Goal: Task Accomplishment & Management: Use online tool/utility

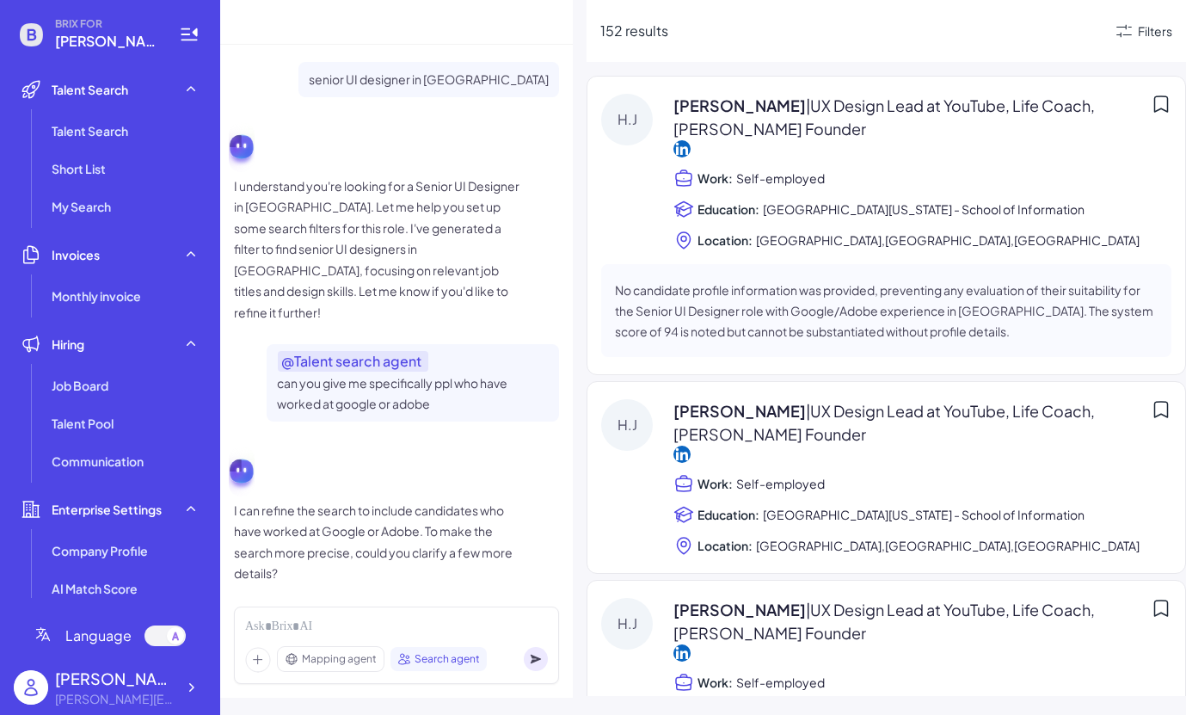
scroll to position [1957, 0]
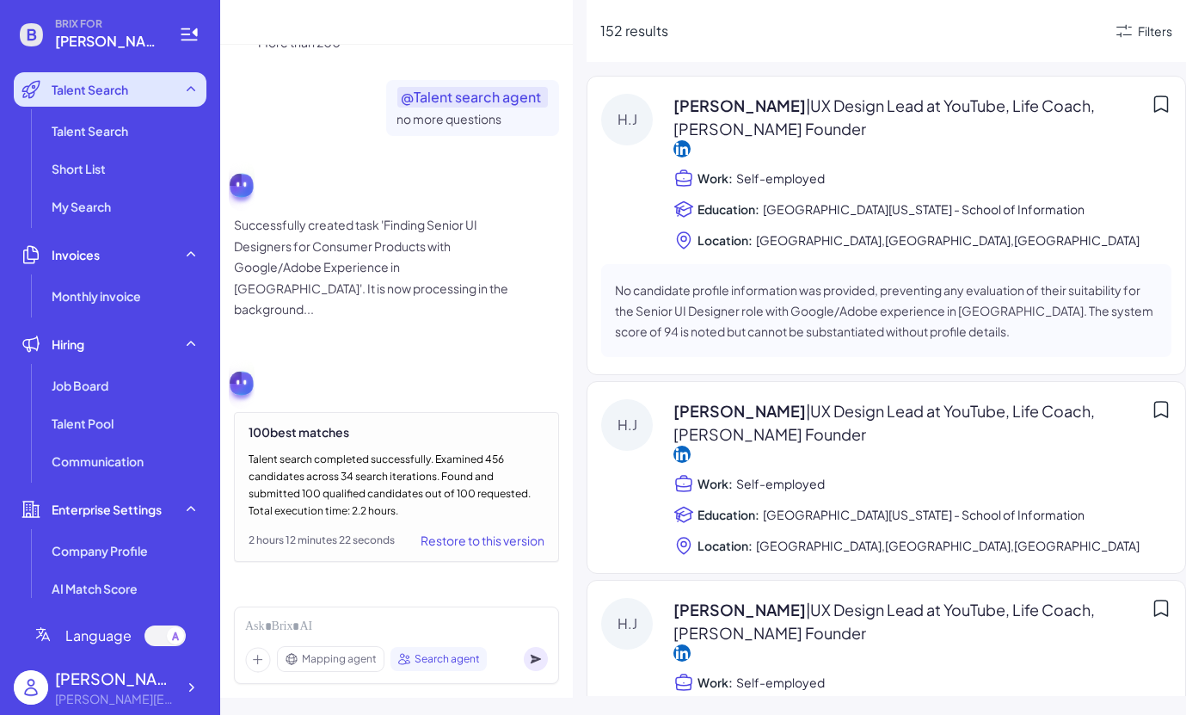
click at [93, 82] on span "Talent Search" at bounding box center [90, 89] width 77 height 17
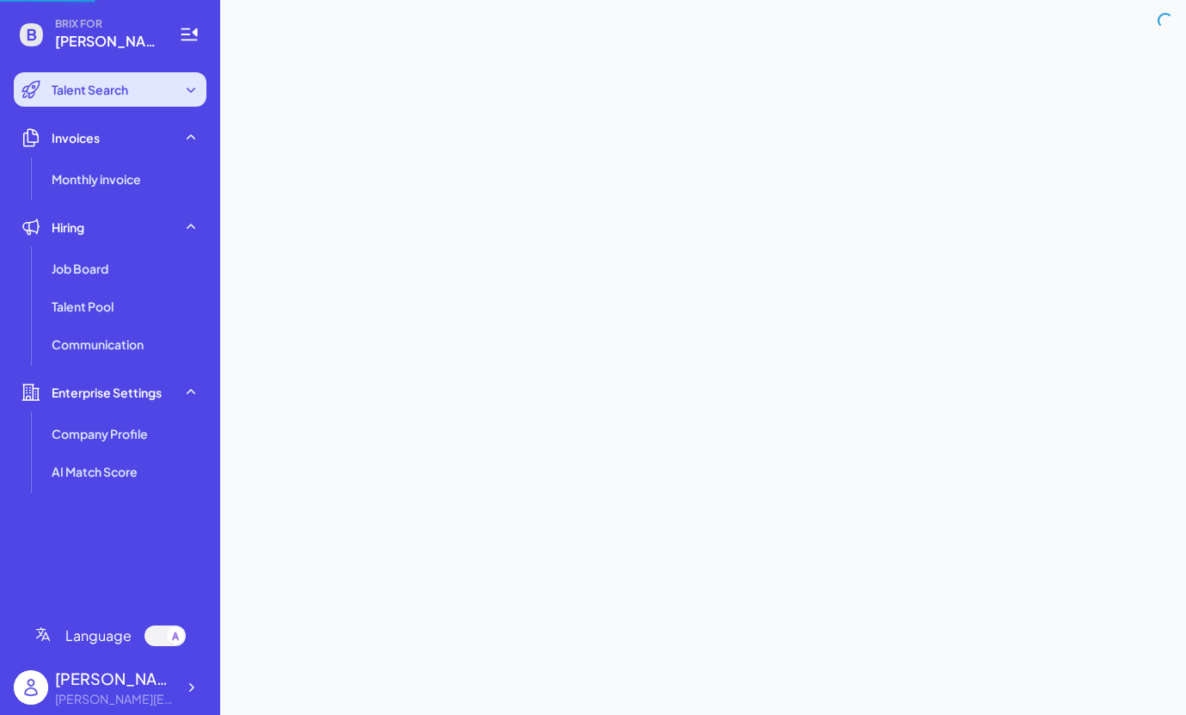
click at [109, 92] on span "Talent Search" at bounding box center [90, 89] width 77 height 17
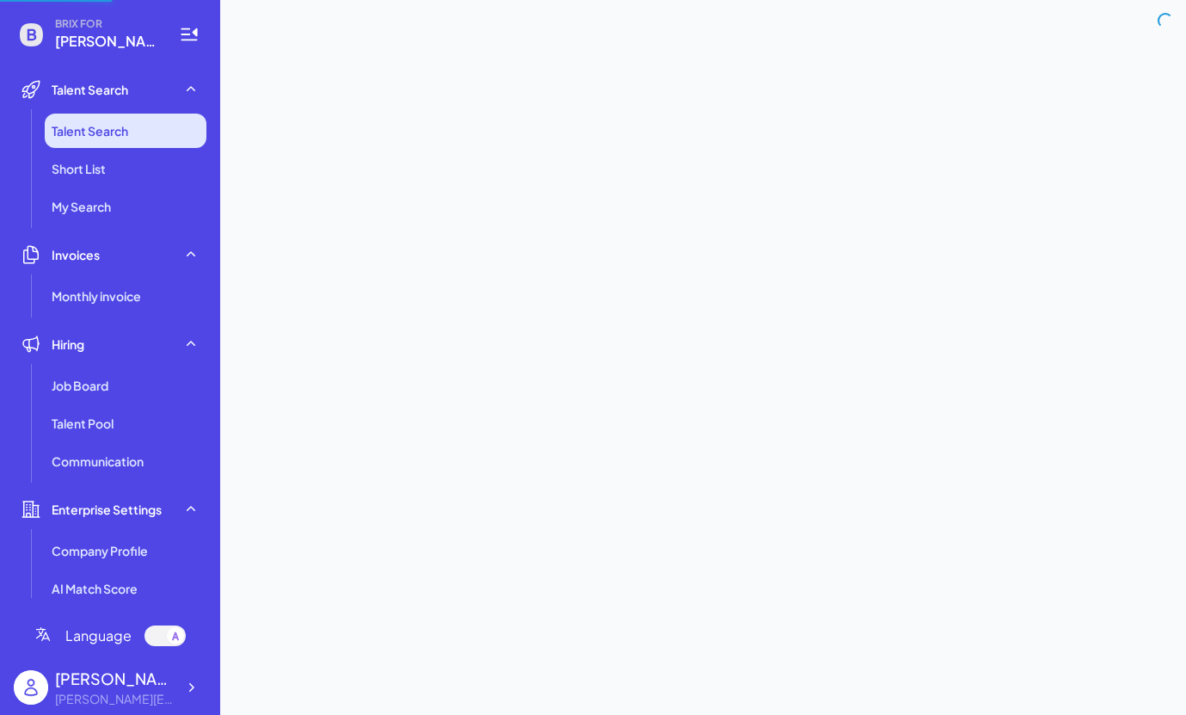
click at [114, 129] on span "Talent Search" at bounding box center [90, 130] width 77 height 17
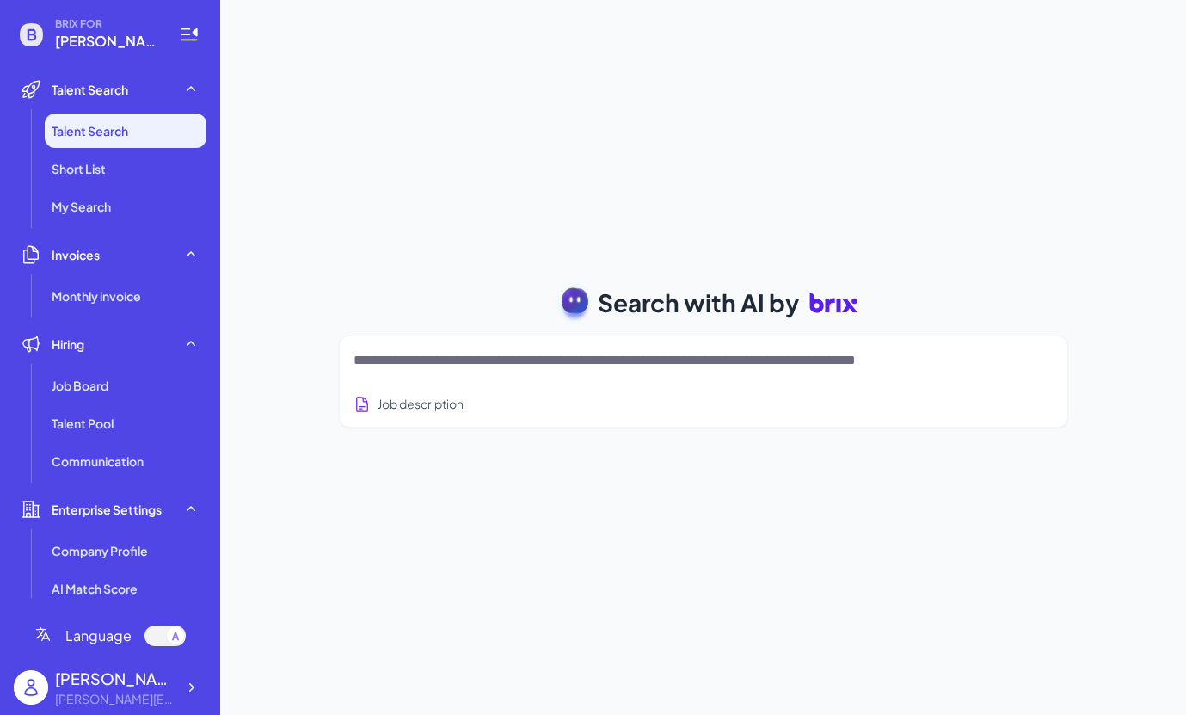
click at [461, 374] on div at bounding box center [703, 360] width 700 height 34
click at [445, 365] on textarea at bounding box center [682, 360] width 659 height 21
paste textarea "**********"
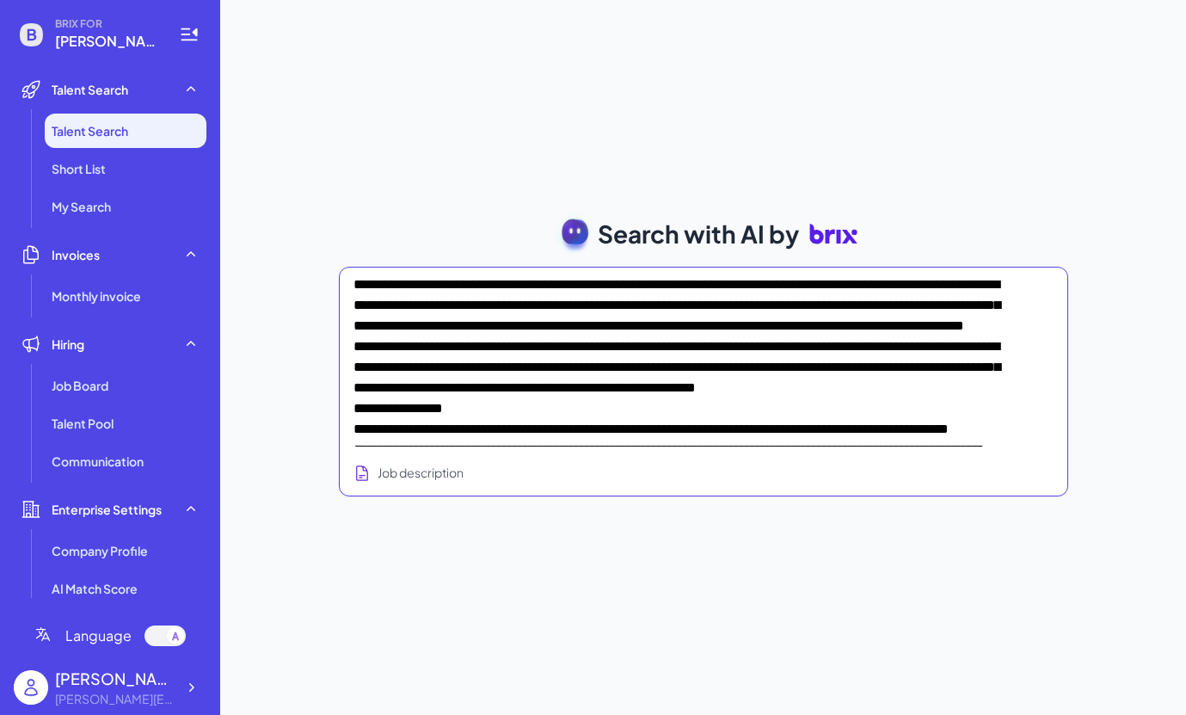
type textarea "**********"
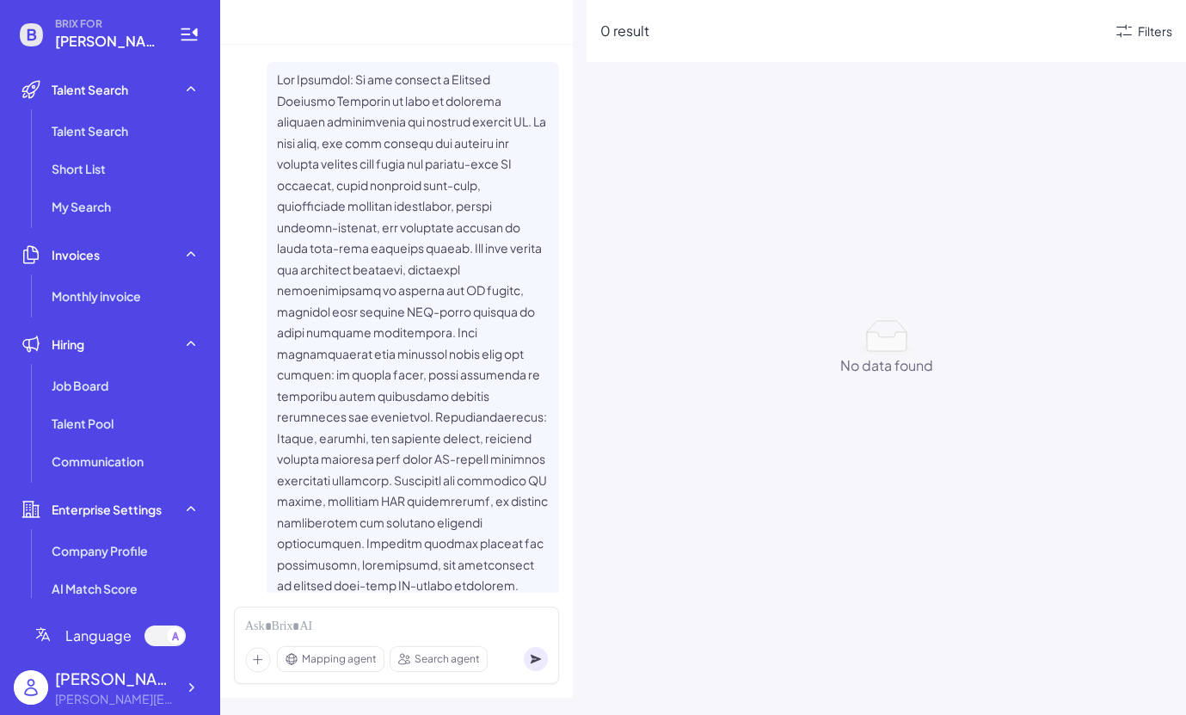
scroll to position [3376, 0]
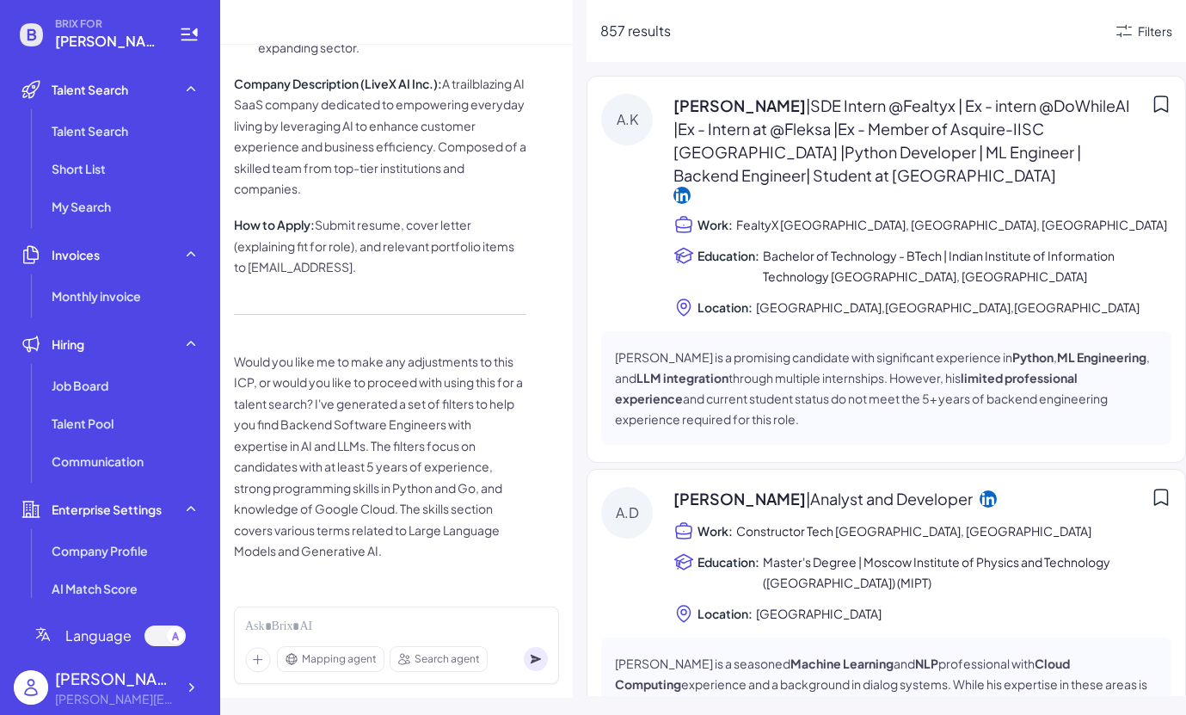
click at [417, 657] on span "Search agent" at bounding box center [447, 658] width 65 height 15
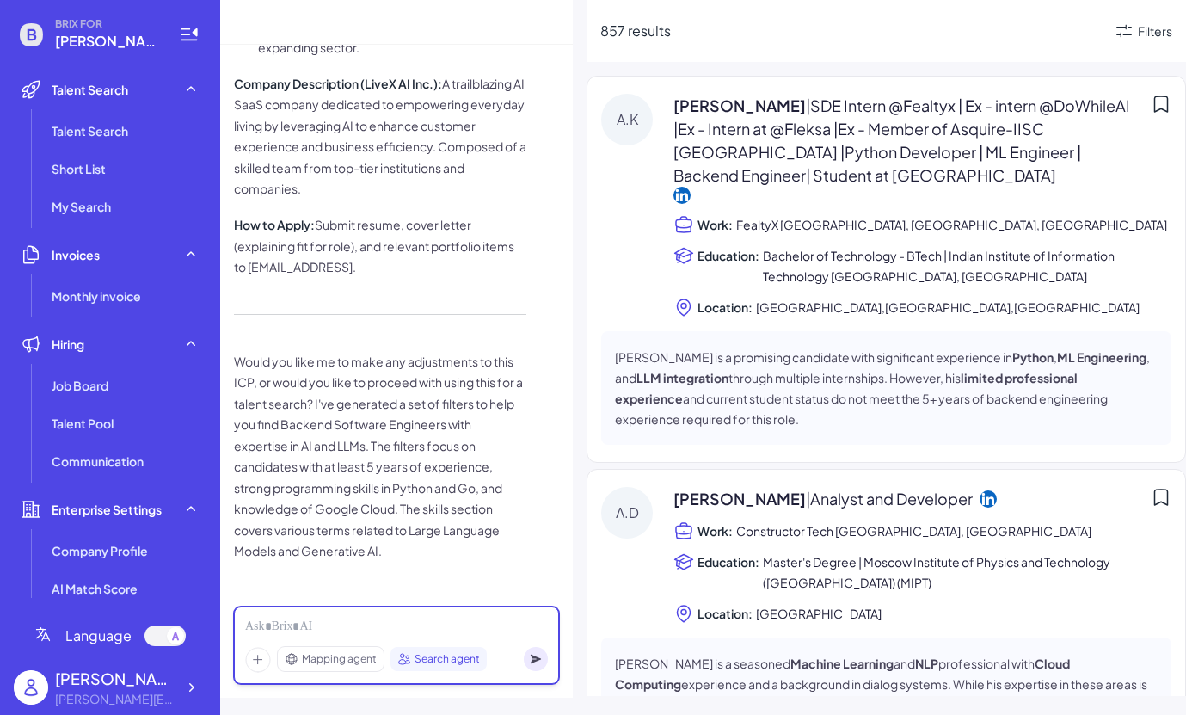
click at [400, 628] on div at bounding box center [396, 626] width 303 height 19
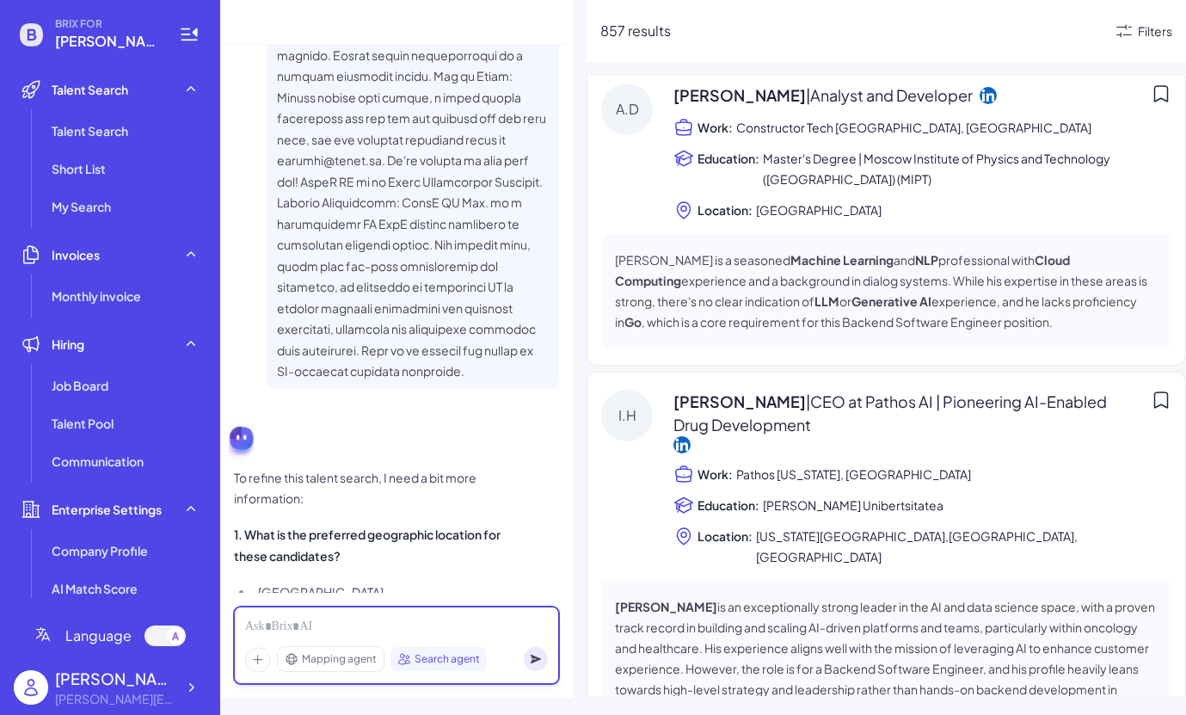
scroll to position [4696, 0]
